Goal: Navigation & Orientation: Find specific page/section

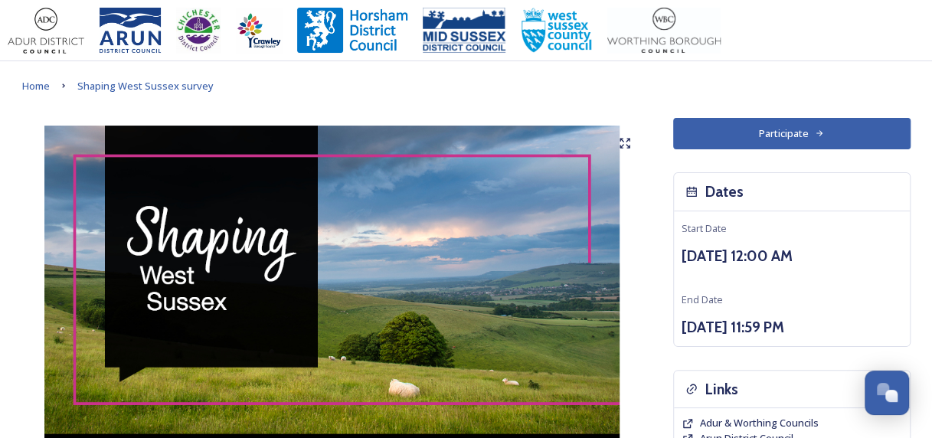
click at [75, 433] on img at bounding box center [332, 317] width 620 height 383
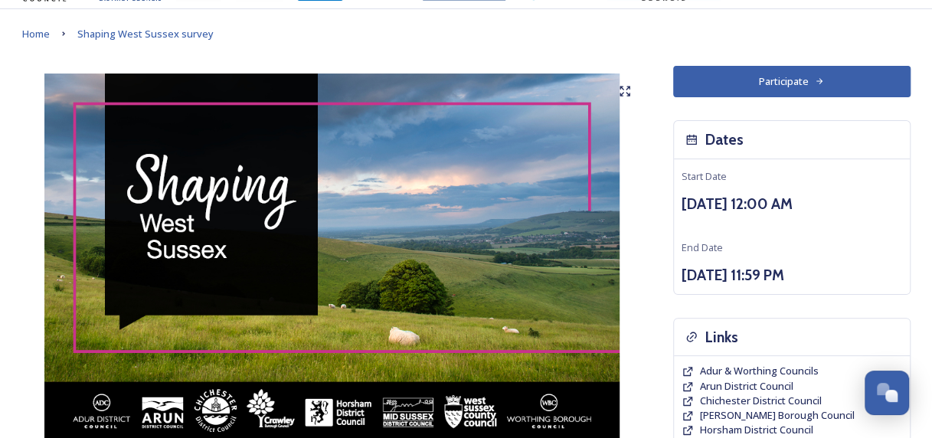
scroll to position [77, 0]
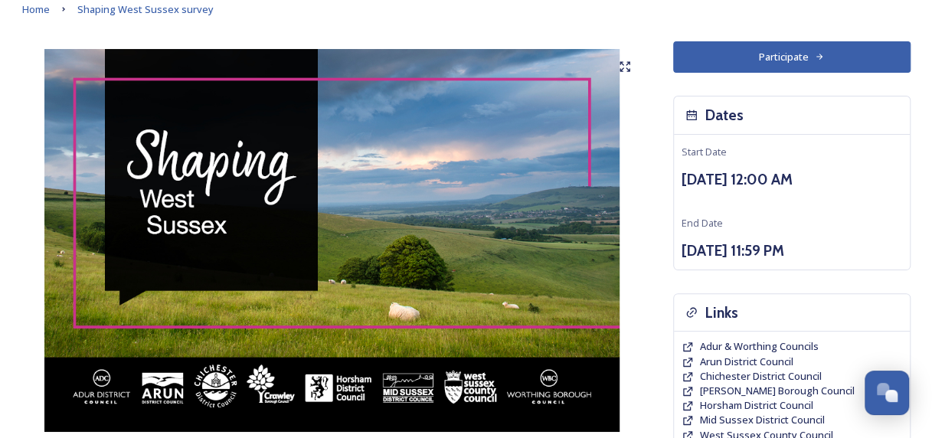
click at [623, 64] on icon at bounding box center [621, 63] width 3 height 3
